Goal: Information Seeking & Learning: Check status

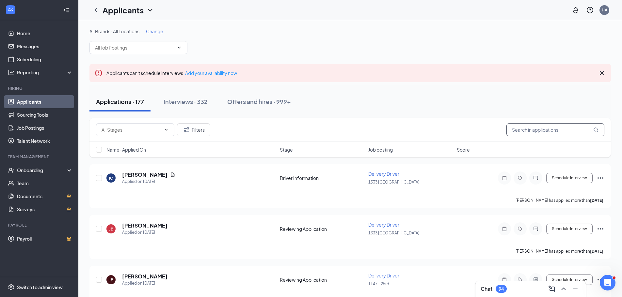
click at [529, 126] on input "text" at bounding box center [555, 129] width 98 height 13
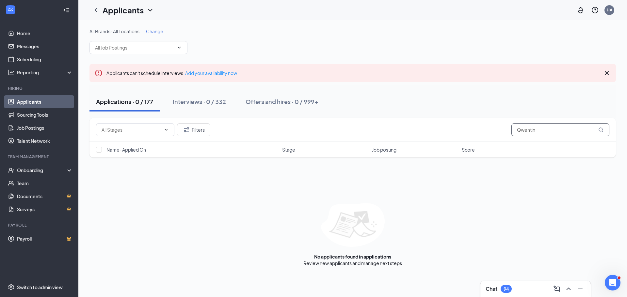
drag, startPoint x: 548, startPoint y: 134, endPoint x: 465, endPoint y: 132, distance: 82.9
click at [465, 132] on div "Filters Qwentin" at bounding box center [352, 129] width 513 height 13
paste input "intin Nelso"
type input "[PERSON_NAME]"
click at [294, 102] on div "Offers and hires · 1 / 999+" at bounding box center [280, 102] width 71 height 8
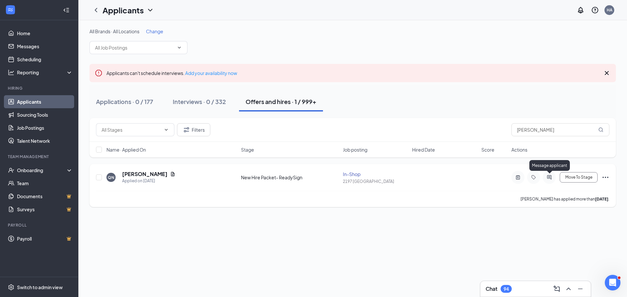
click at [548, 177] on icon "ActiveChat" at bounding box center [549, 177] width 4 height 4
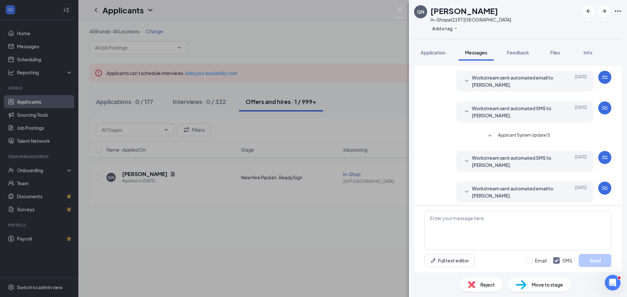
scroll to position [91, 0]
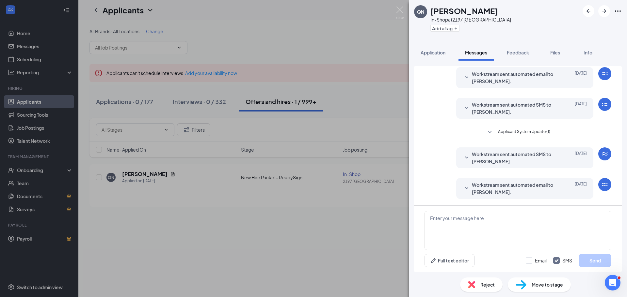
click at [463, 187] on icon "SmallChevronDown" at bounding box center [467, 189] width 8 height 8
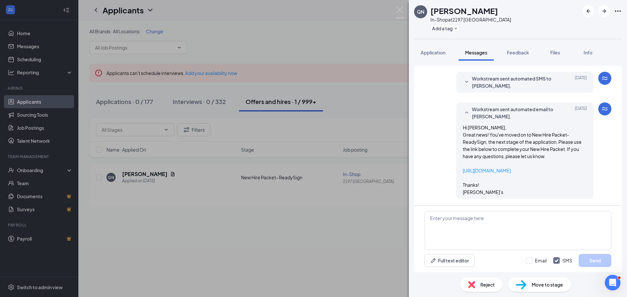
scroll to position [174, 0]
click at [297, 212] on div "QN Qwintin [PERSON_NAME] In-Shop at 2197 Landstown Add a tag Application Messag…" at bounding box center [313, 148] width 627 height 297
